Goal: Navigation & Orientation: Find specific page/section

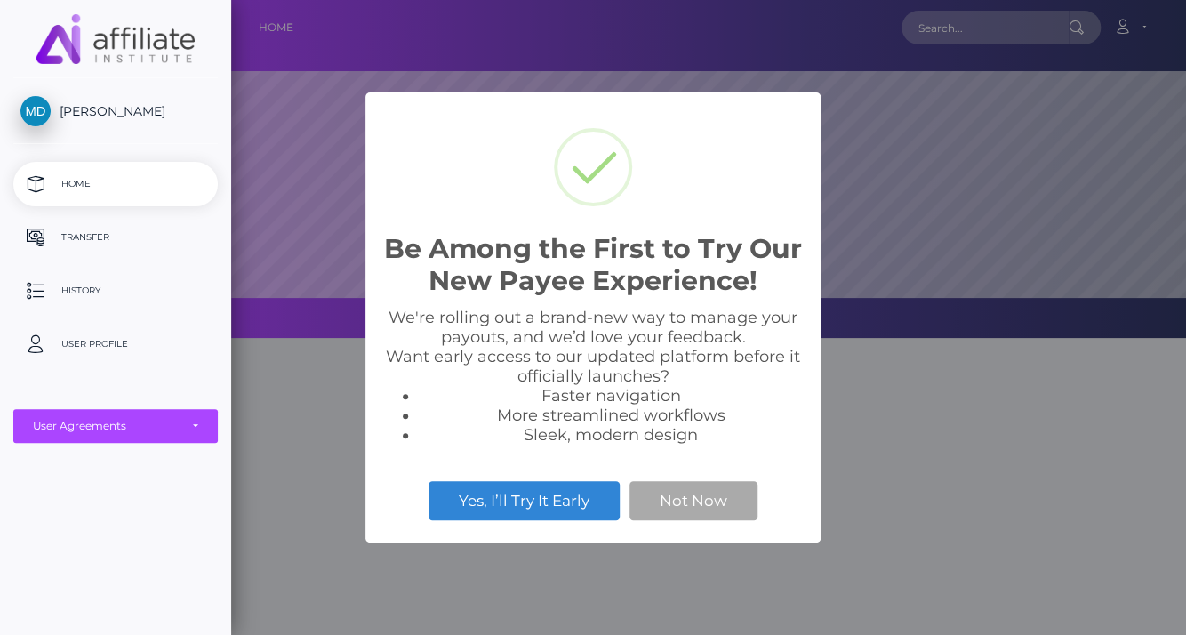
scroll to position [338, 954]
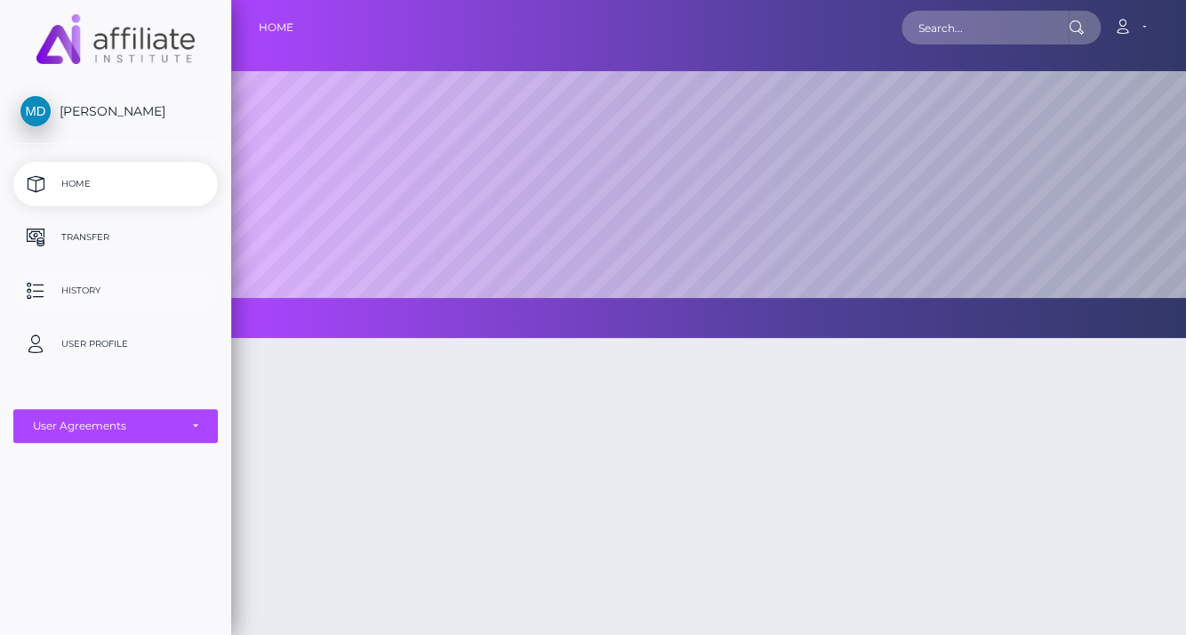
click at [90, 293] on p "History" at bounding box center [115, 290] width 190 height 27
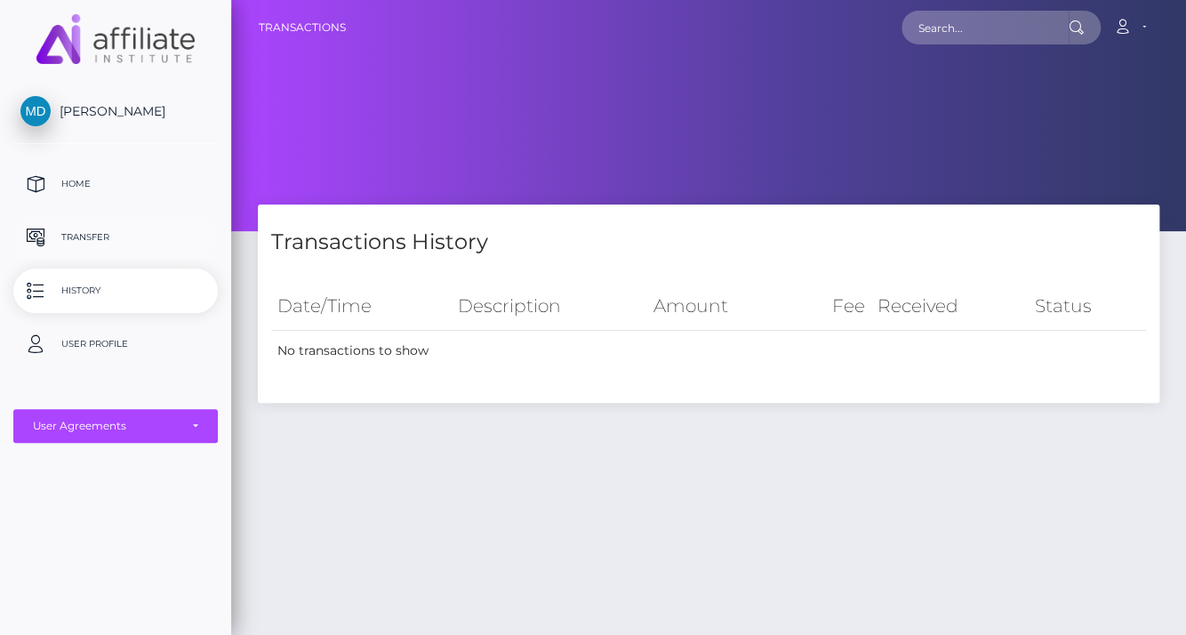
click at [102, 236] on p "Transfer" at bounding box center [115, 237] width 190 height 27
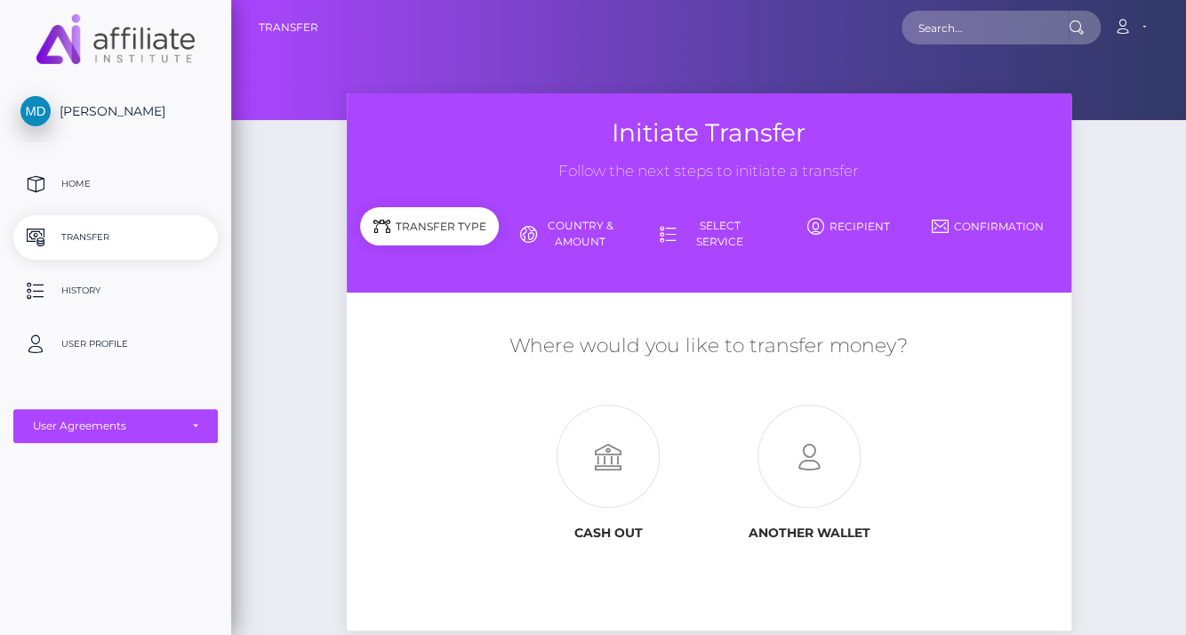
click at [124, 338] on p "User Profile" at bounding box center [115, 344] width 190 height 27
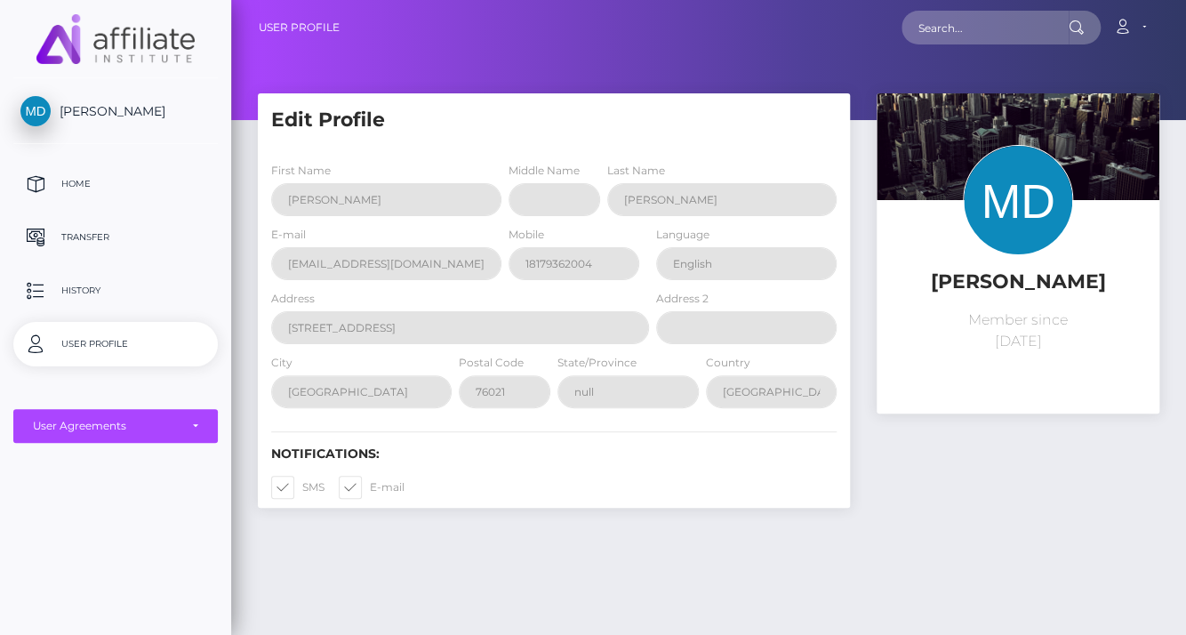
select select
click at [70, 186] on p "Home" at bounding box center [115, 184] width 190 height 27
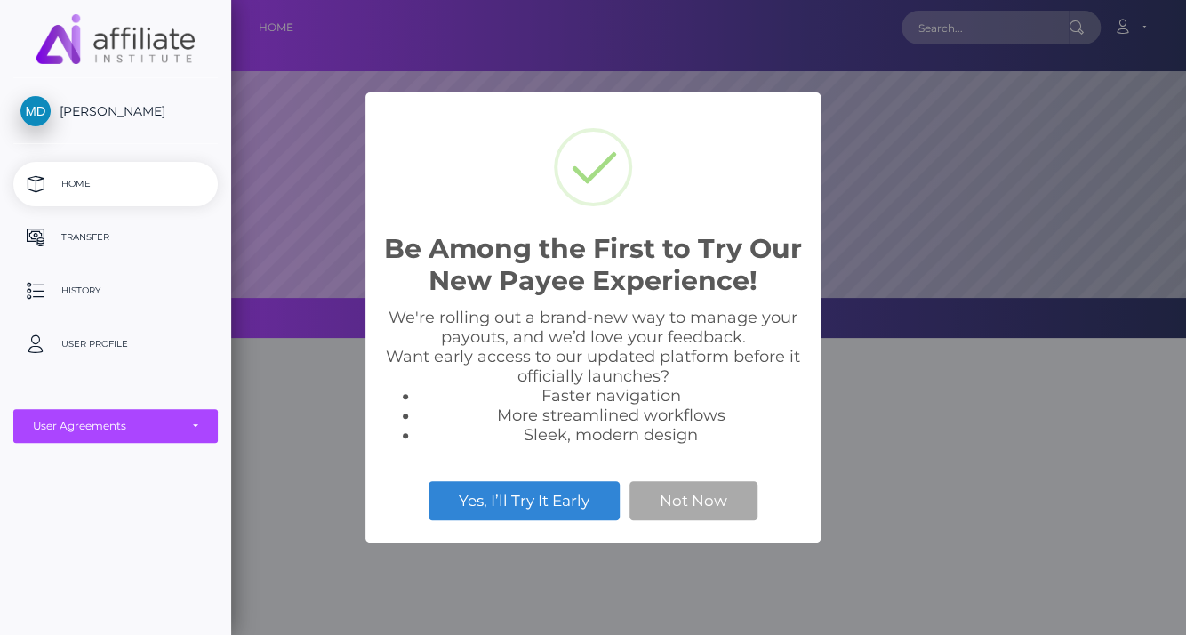
scroll to position [338, 954]
